Goal: Navigation & Orientation: Find specific page/section

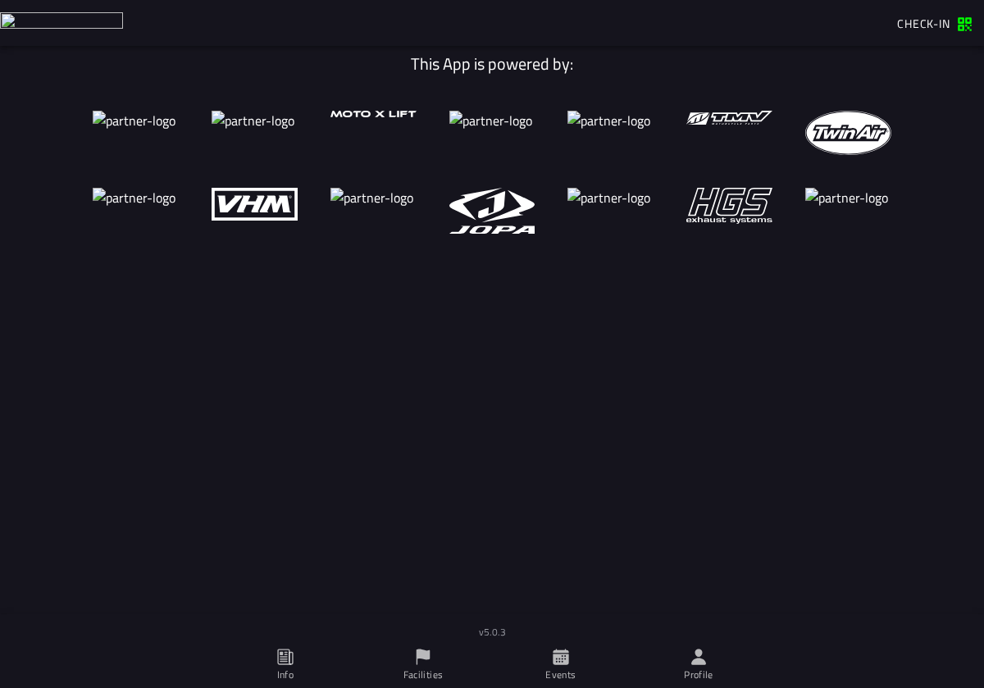
click at [436, 671] on ion-label "Facilities" at bounding box center [423, 674] width 40 height 15
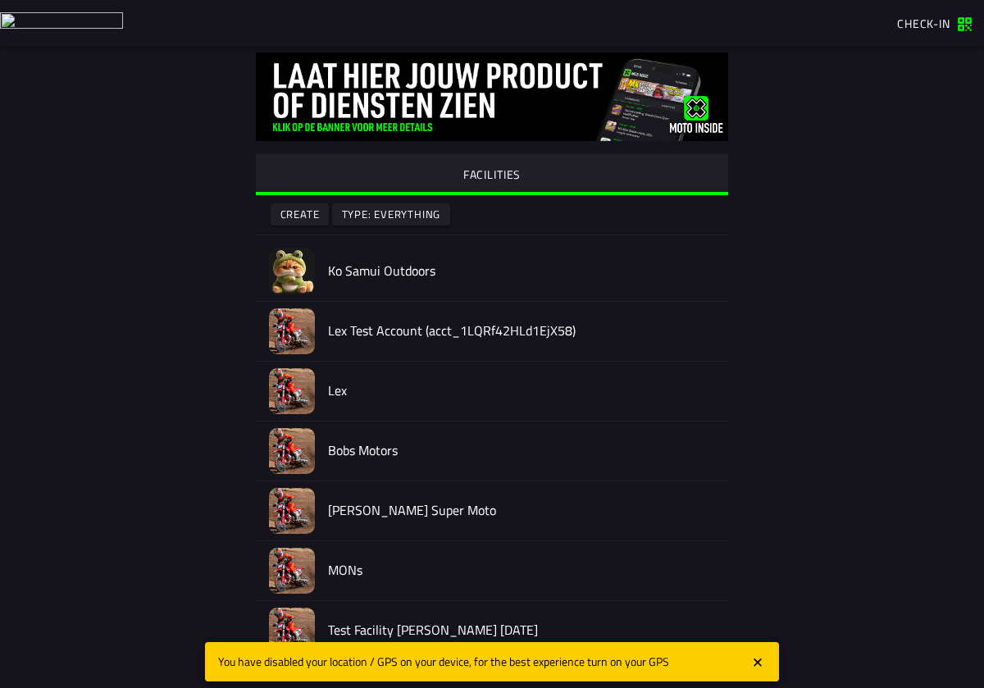
click at [87, 436] on div "FACILITIES Create Type: Everything Ko Samui Outdoors Lex Test Account (acct_1LQ…" at bounding box center [492, 454] width 840 height 817
click at [758, 659] on icon "close" at bounding box center [757, 662] width 15 height 16
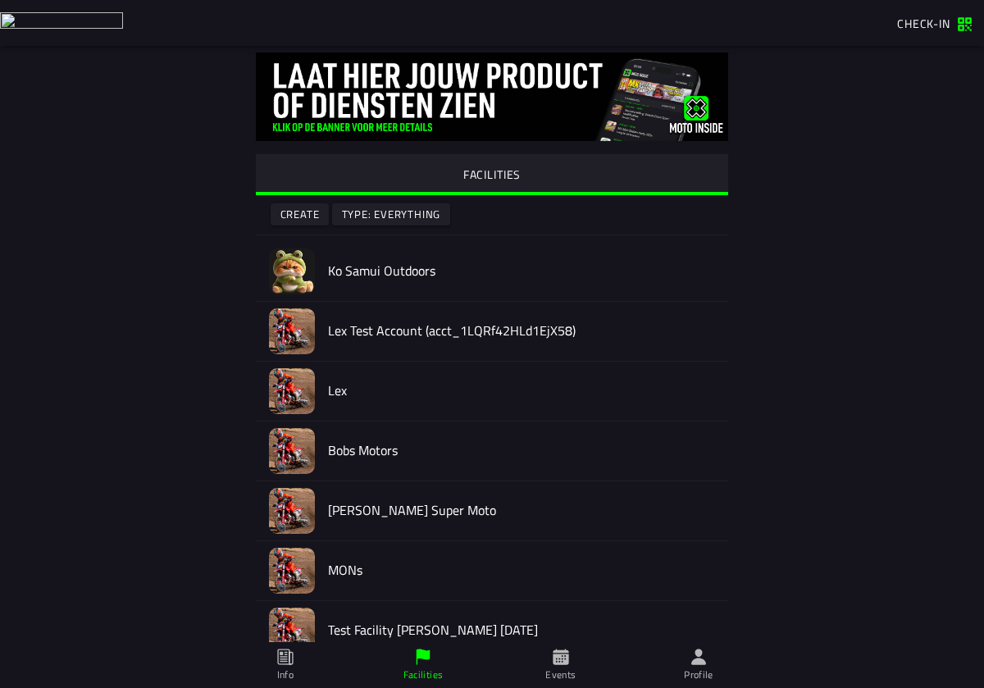
click at [271, 659] on span "Info" at bounding box center [285, 665] width 118 height 46
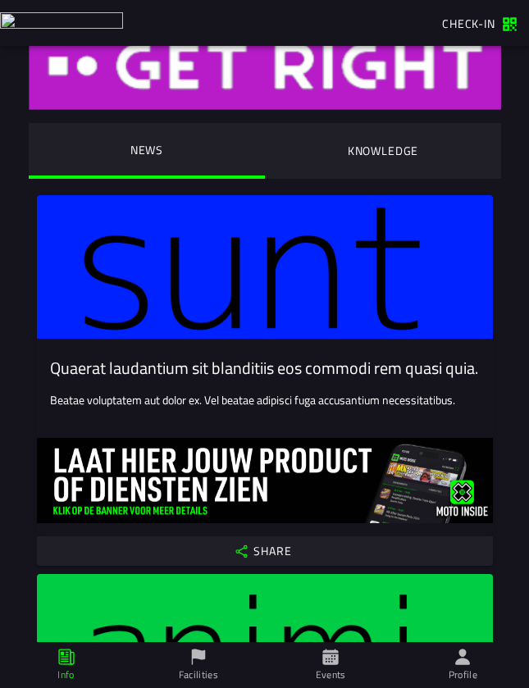
scroll to position [25, 0]
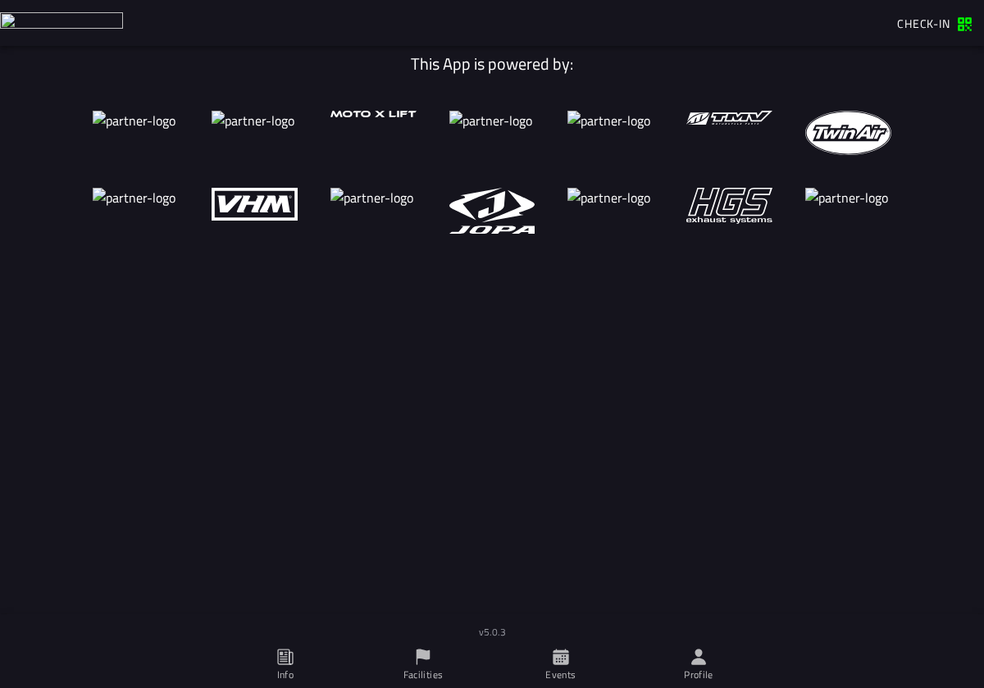
click at [425, 661] on icon at bounding box center [423, 657] width 18 height 18
